Goal: Task Accomplishment & Management: Manage account settings

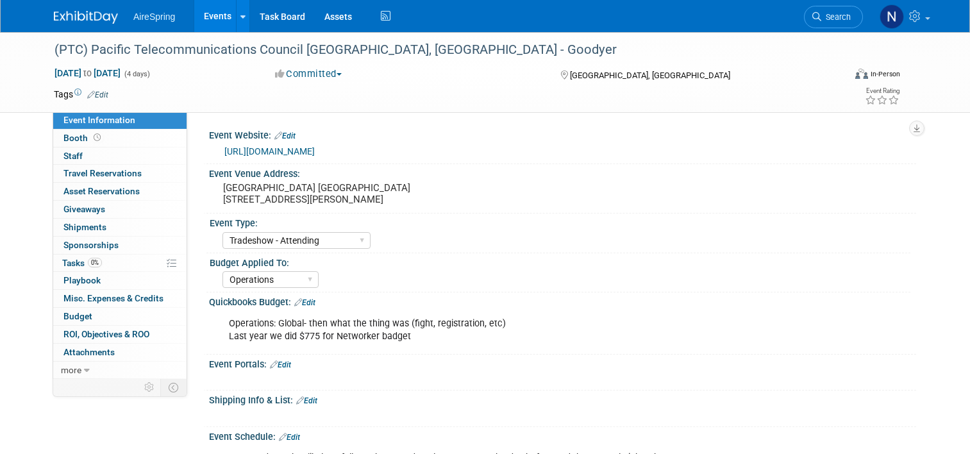
select select "Tradeshow - Attending"
select select "Operations"
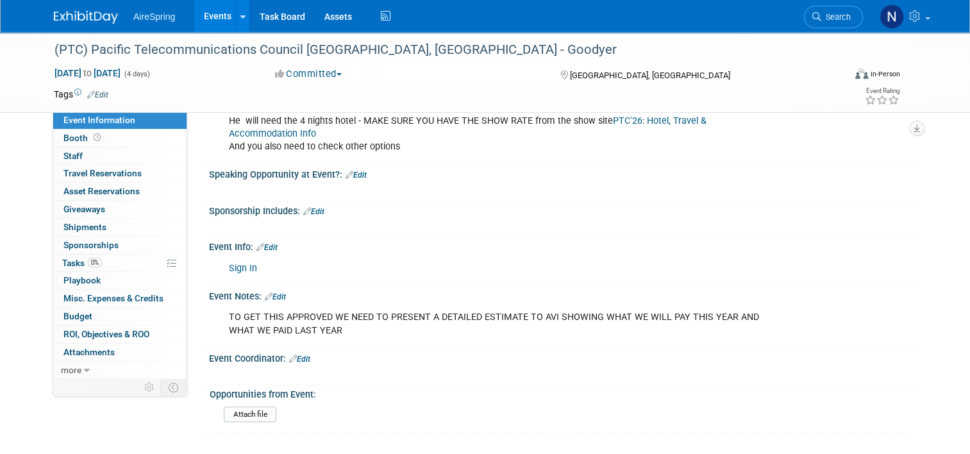
scroll to position [412, 0]
click at [221, 15] on link "Events" at bounding box center [217, 16] width 47 height 32
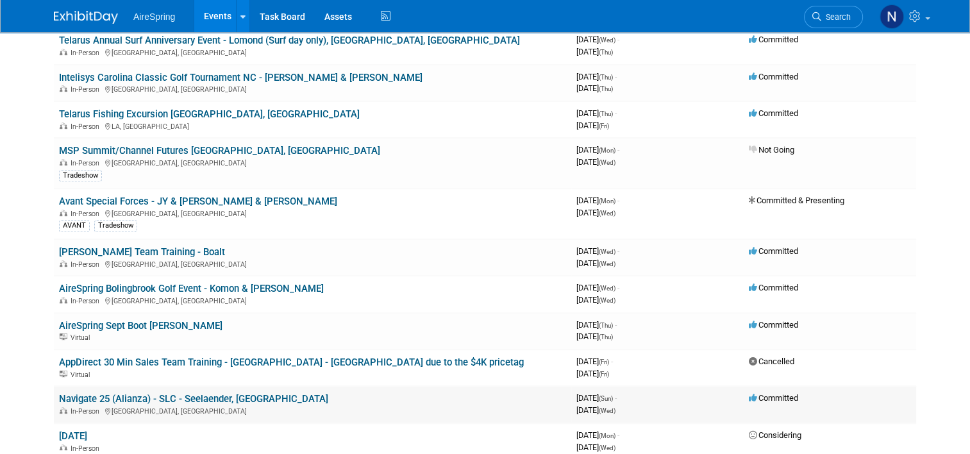
scroll to position [769, 0]
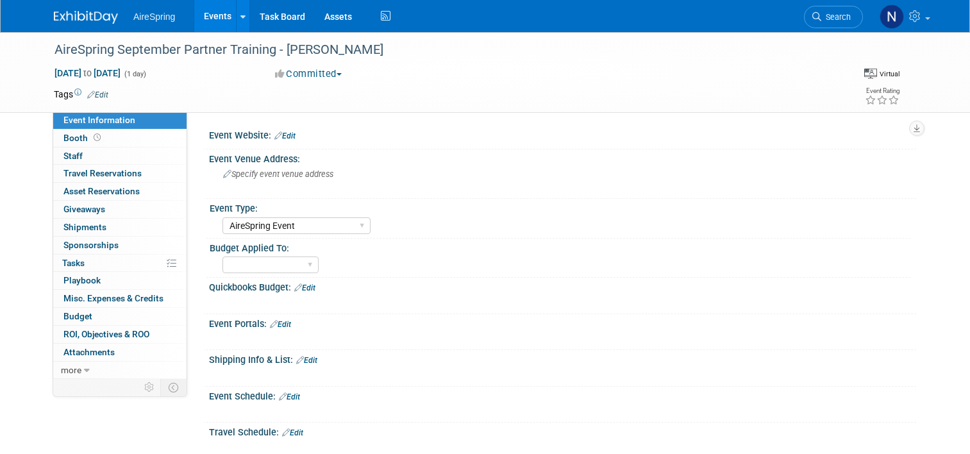
select select "AireSpring Event"
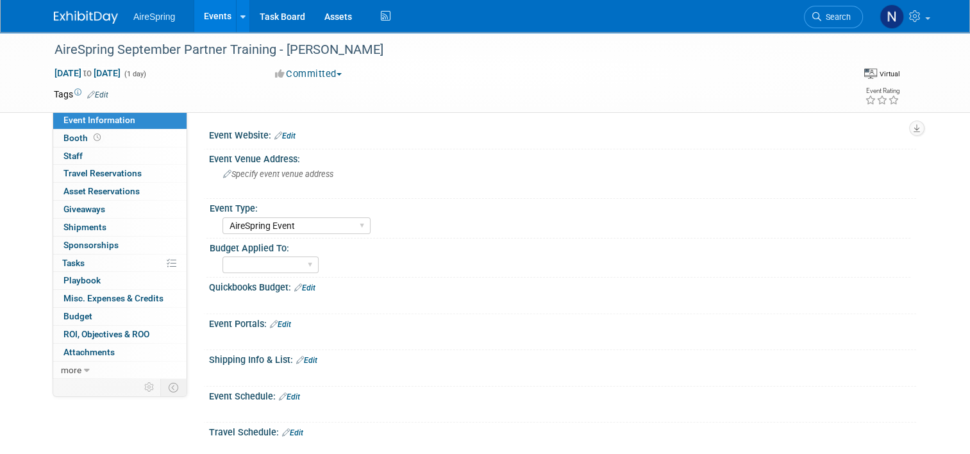
click at [277, 326] on link "Edit" at bounding box center [280, 324] width 21 height 9
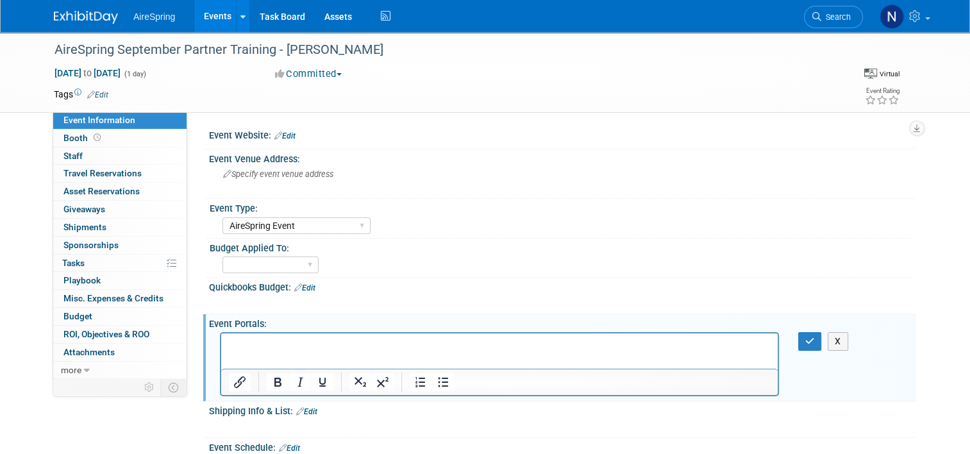
click at [276, 342] on p "Rich Text Area. Press ALT-0 for help." at bounding box center [500, 344] width 542 height 13
click at [711, 340] on p "https://attendee.gotowebinar.com/register/3447377321490231901?source=Main+Datab…" at bounding box center [500, 344] width 542 height 13
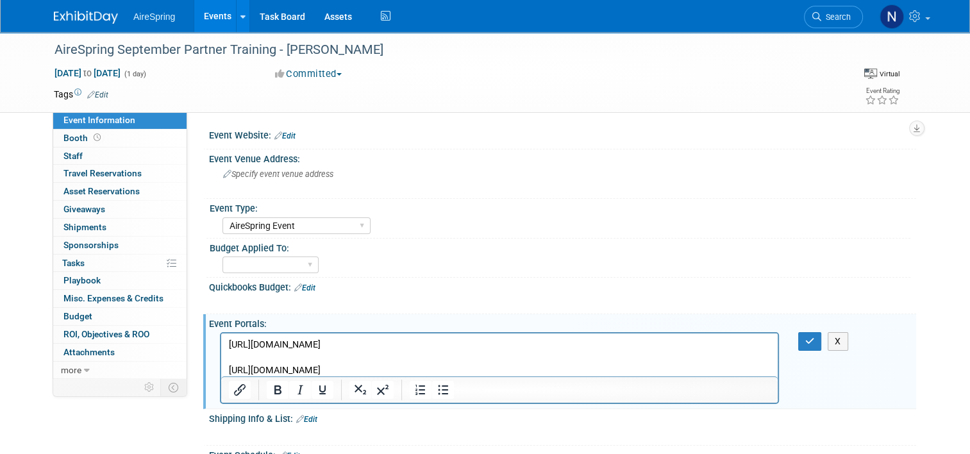
click at [661, 366] on p "https://attendee.gotowebinar.com/register/3447377321490231901?source=iAgent+Net…" at bounding box center [500, 370] width 542 height 13
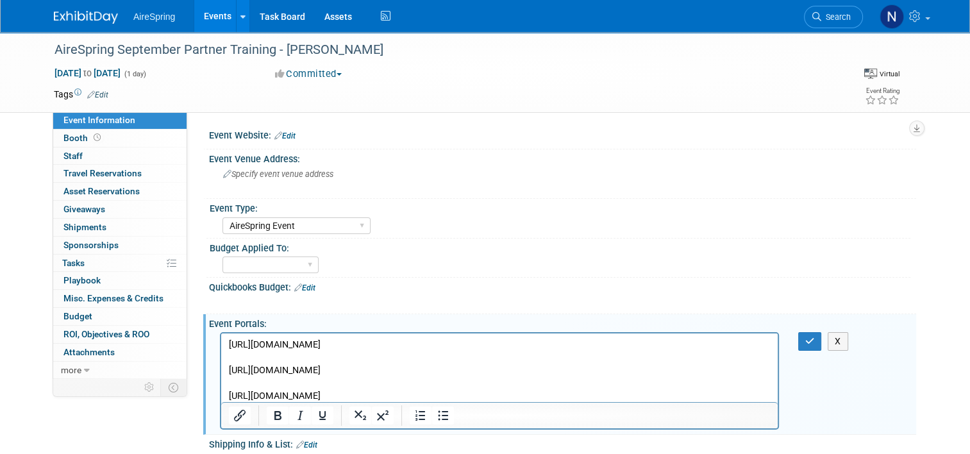
click at [619, 390] on p "https://attendee.gotowebinar.com/register/3447377321490231901?source=AgentStar" at bounding box center [500, 396] width 542 height 13
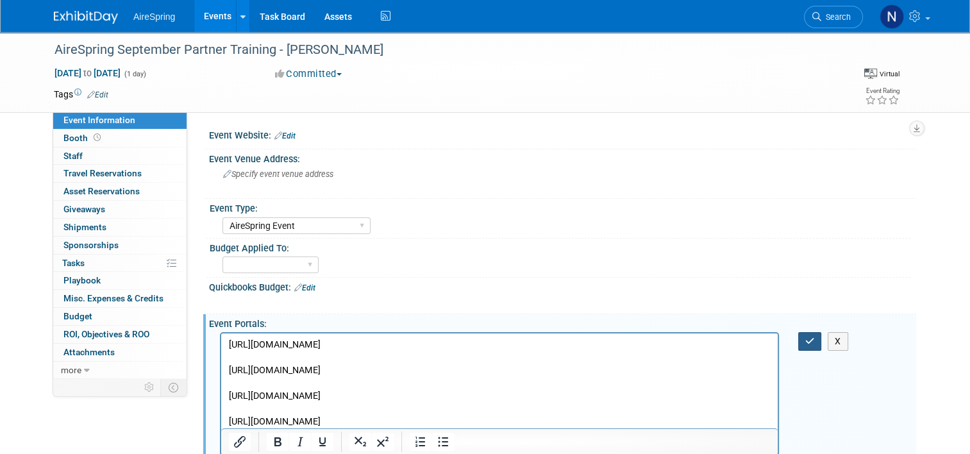
click at [821, 336] on button "button" at bounding box center [810, 341] width 24 height 19
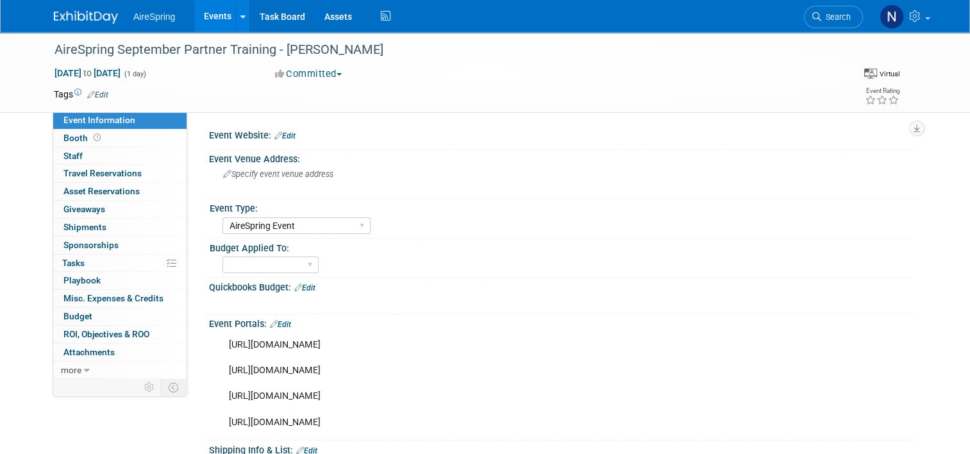
click at [287, 317] on div "Event Portals: Edit" at bounding box center [562, 322] width 707 height 17
click at [285, 321] on link "Edit" at bounding box center [280, 324] width 21 height 9
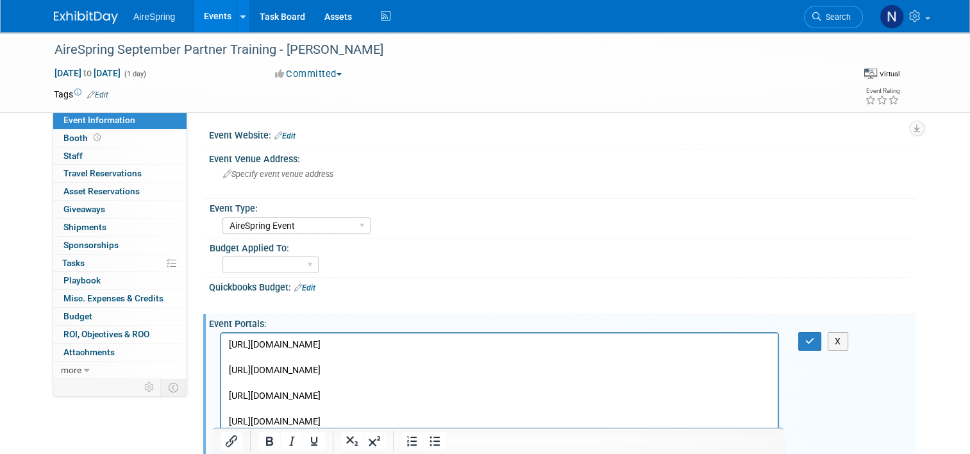
click at [572, 423] on p "https://attendee.gotowebinar.com/register/3447377321490231901?source=Main+Datab…" at bounding box center [500, 383] width 542 height 90
click at [579, 424] on p "https://attendee.gotowebinar.com/register/3447377321490231901?source=Main+Datab…" at bounding box center [500, 383] width 542 height 90
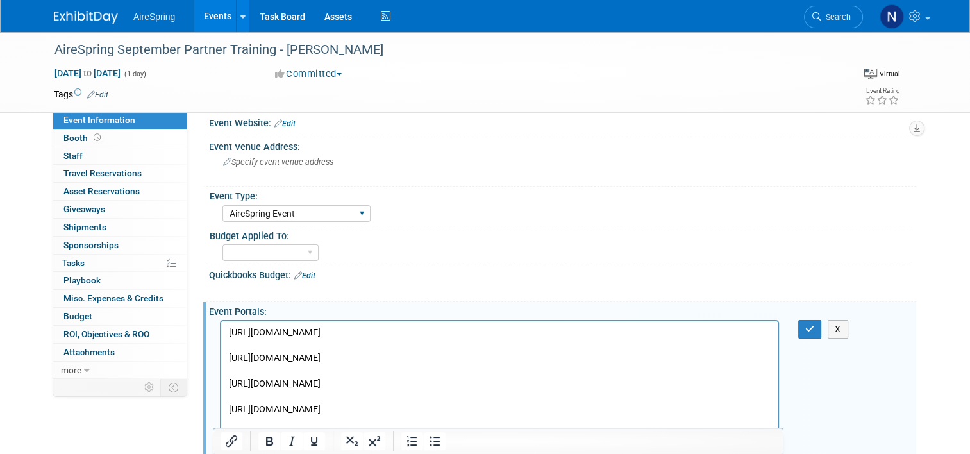
scroll to position [25, 0]
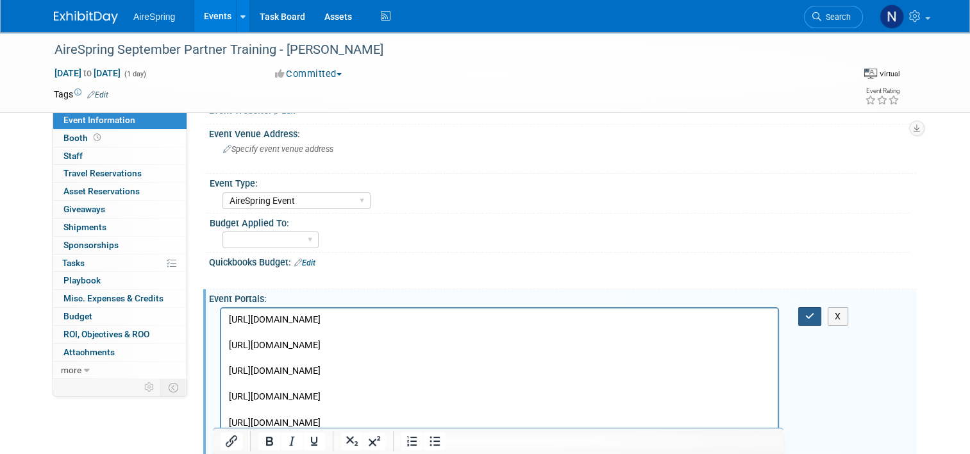
click at [813, 313] on icon "button" at bounding box center [810, 316] width 10 height 9
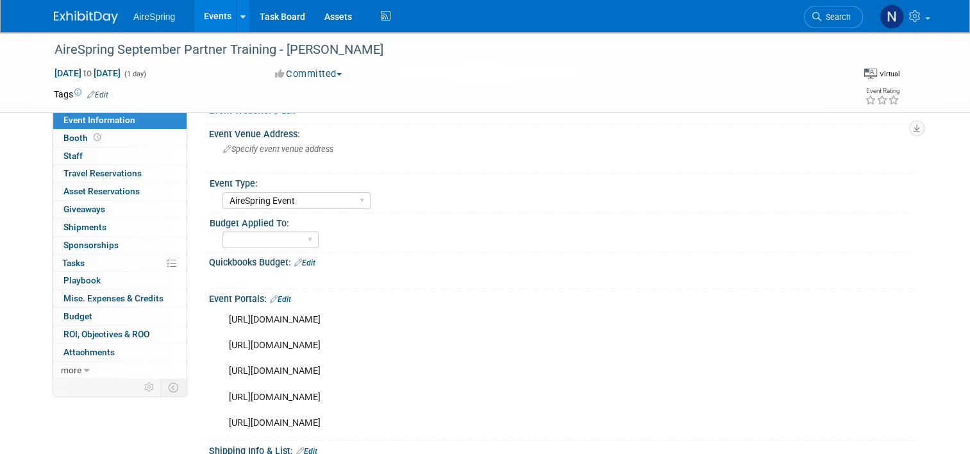
click at [202, 23] on link "Events" at bounding box center [217, 16] width 47 height 32
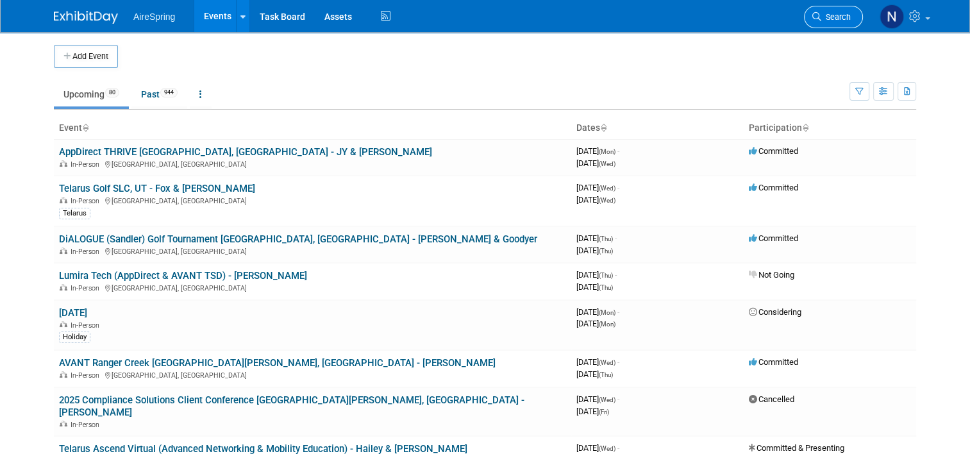
click at [851, 13] on span "Search" at bounding box center [835, 17] width 29 height 10
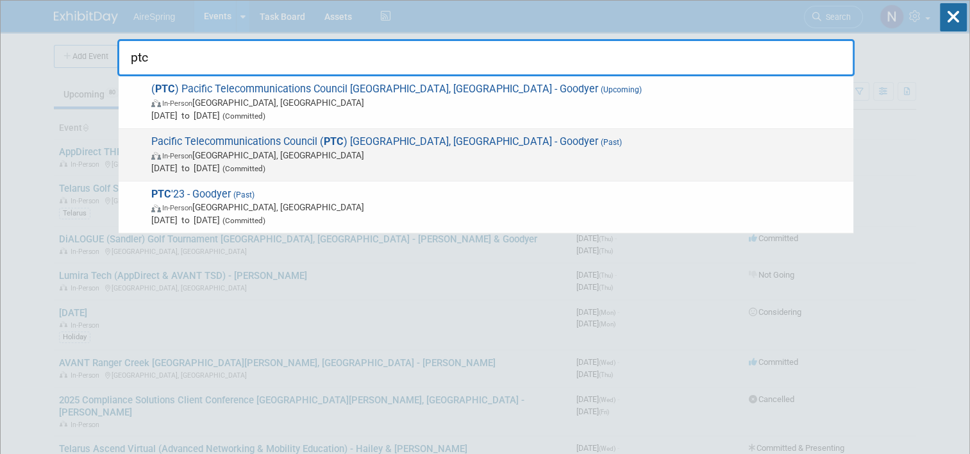
type input "ptc"
click at [564, 144] on span "Pacific Telecommunications Council ( PTC ) [GEOGRAPHIC_DATA], [GEOGRAPHIC_DATA]…" at bounding box center [496, 154] width 699 height 39
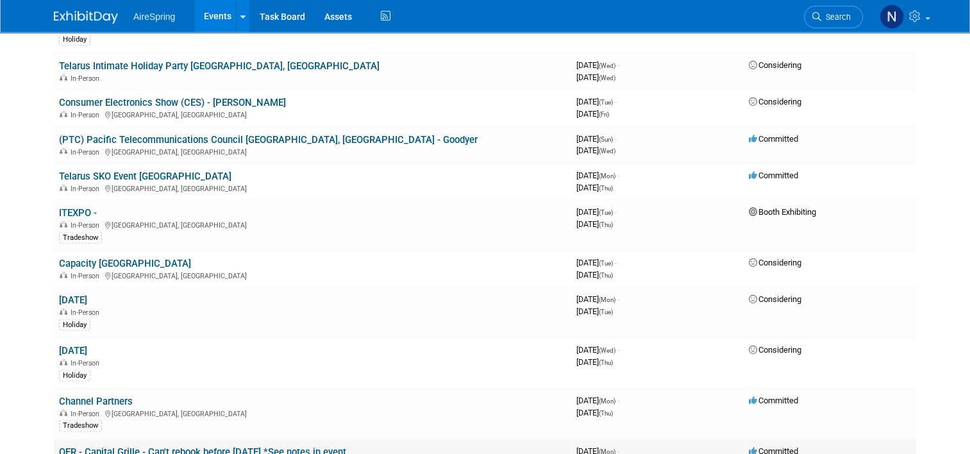
scroll to position [2372, 0]
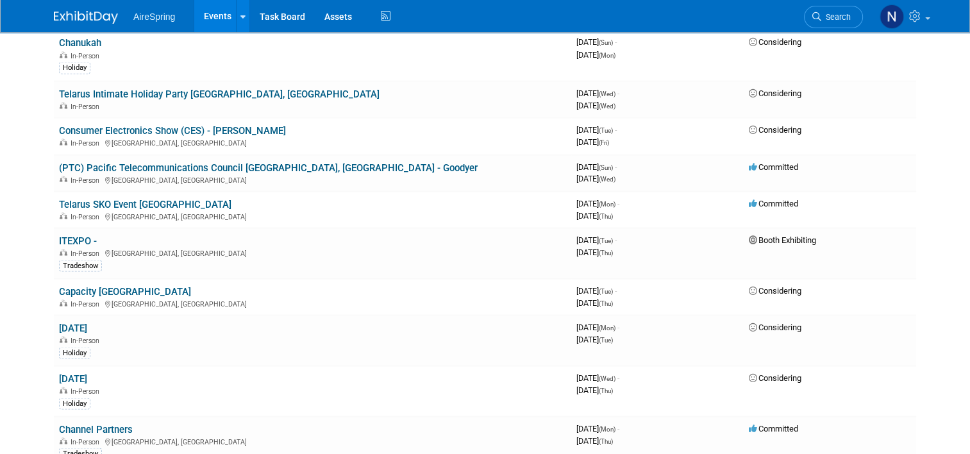
click at [204, 162] on link "(PTC) Pacific Telecommunications Council [GEOGRAPHIC_DATA], [GEOGRAPHIC_DATA] -…" at bounding box center [268, 168] width 419 height 12
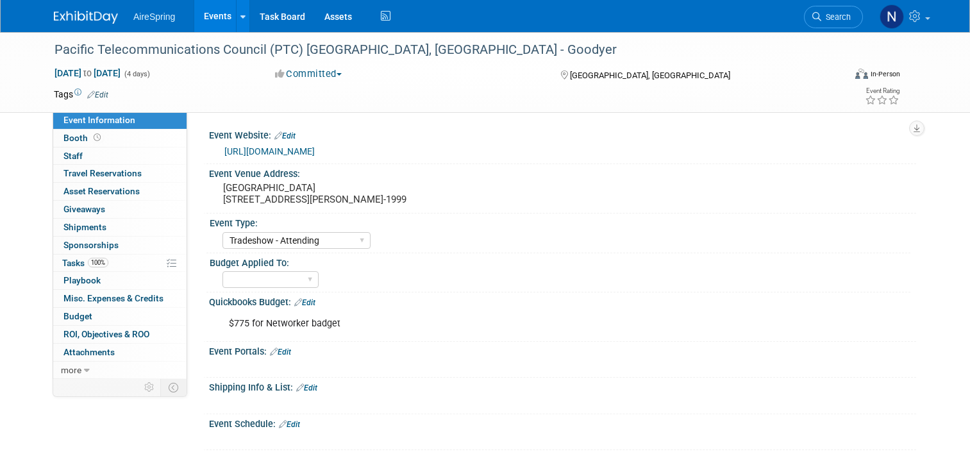
select select "Tradeshow - Attending"
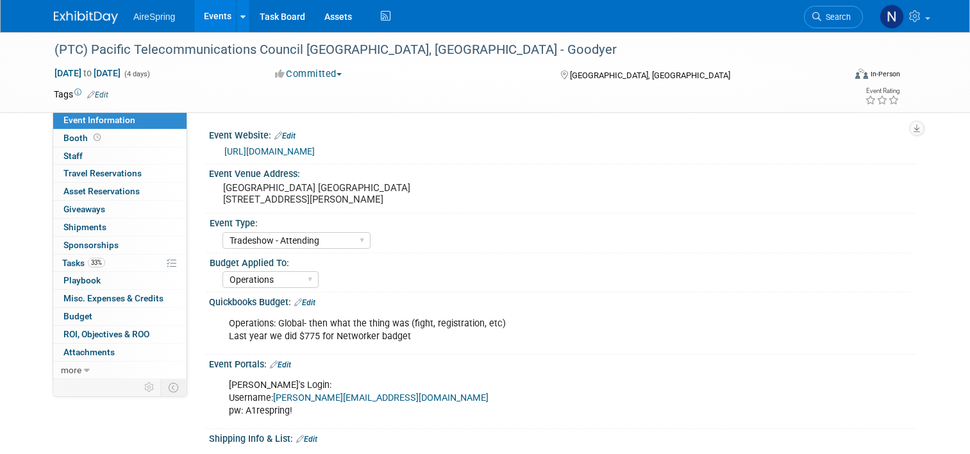
select select "Tradeshow - Attending"
select select "Operations"
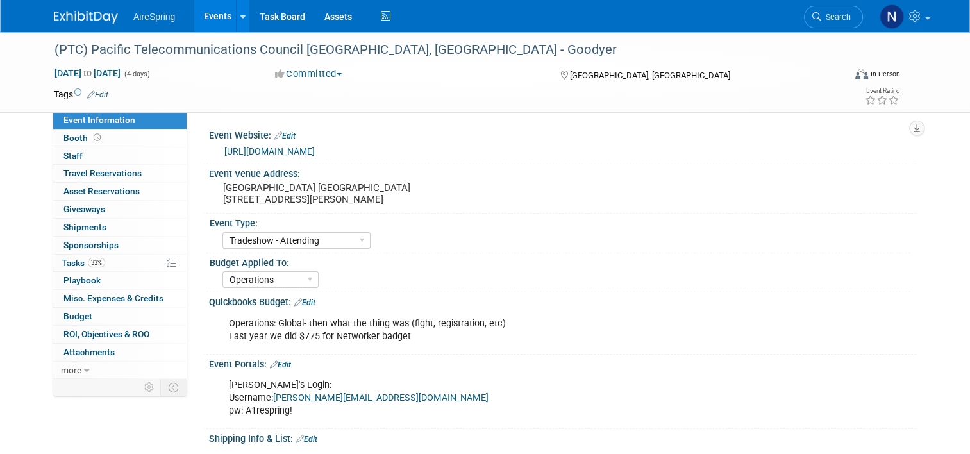
click at [202, 16] on link "Events" at bounding box center [217, 16] width 47 height 32
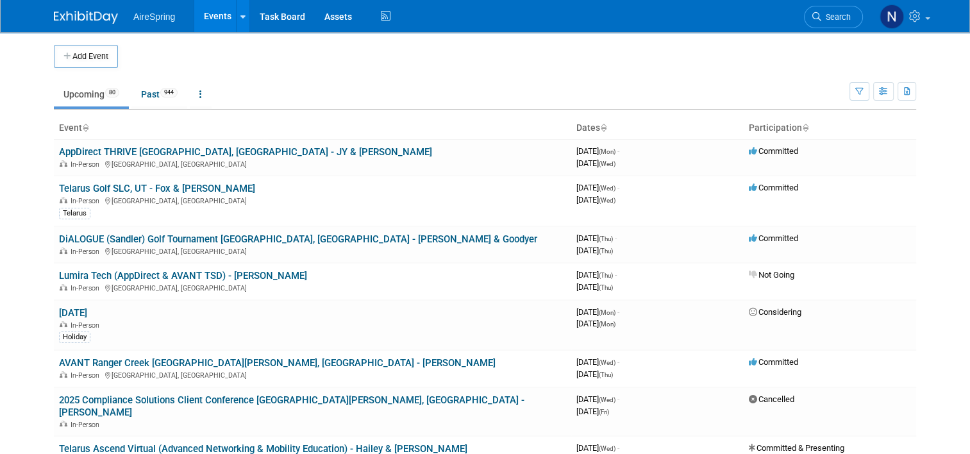
click at [812, 40] on div "Add Event" at bounding box center [485, 50] width 862 height 36
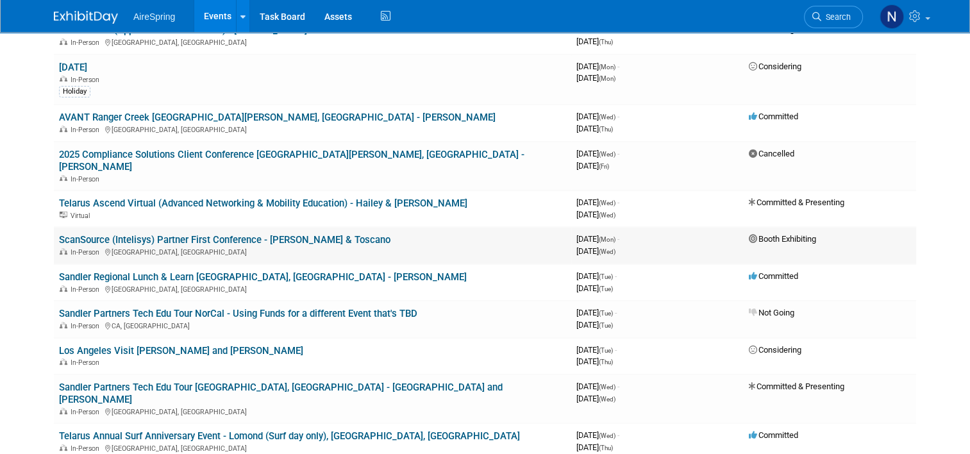
scroll to position [321, 0]
